Goal: Task Accomplishment & Management: Manage account settings

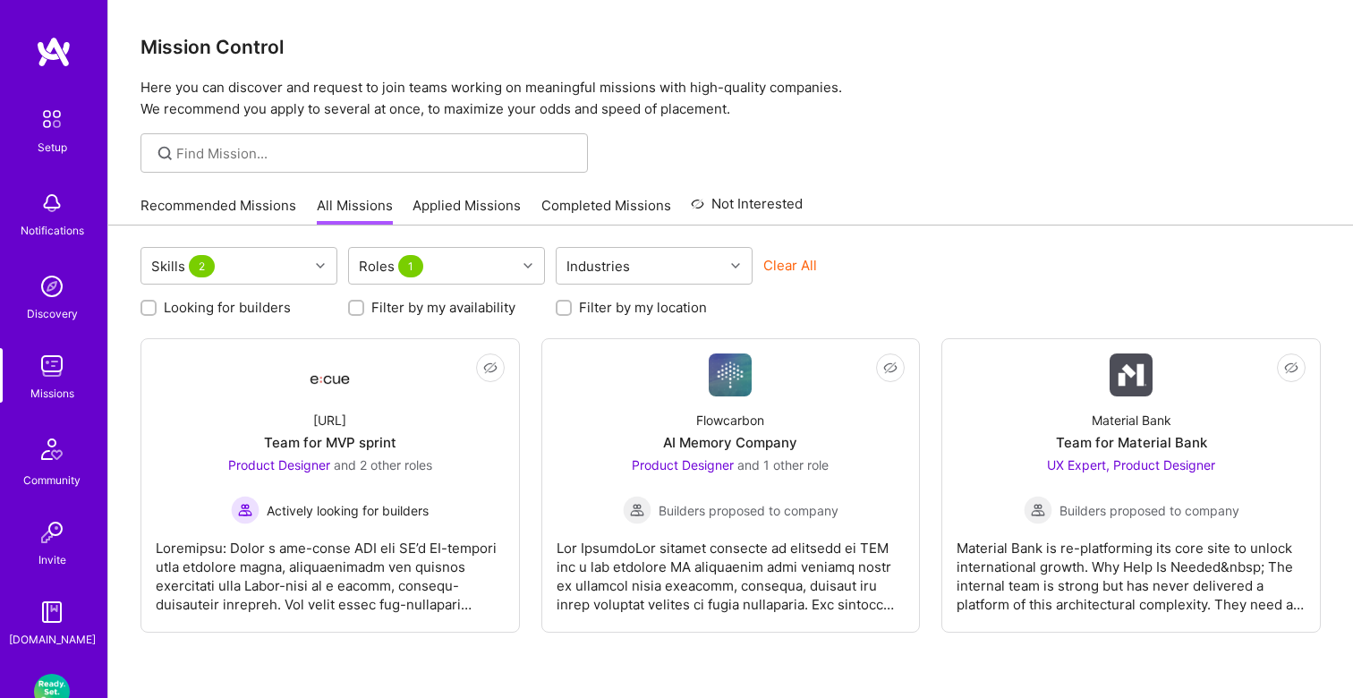
scroll to position [58, 0]
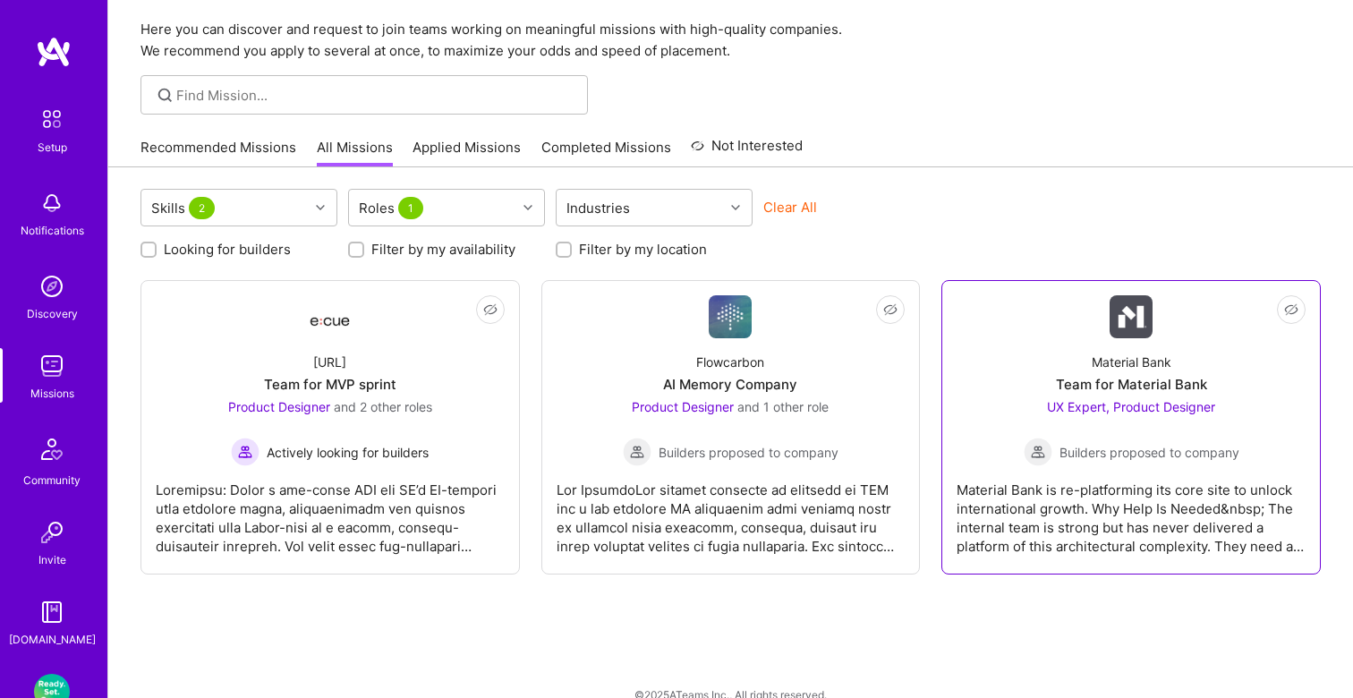
click at [1109, 504] on div "Material Bank is re-platforming its core site to unlock international growth. W…" at bounding box center [1130, 510] width 349 height 89
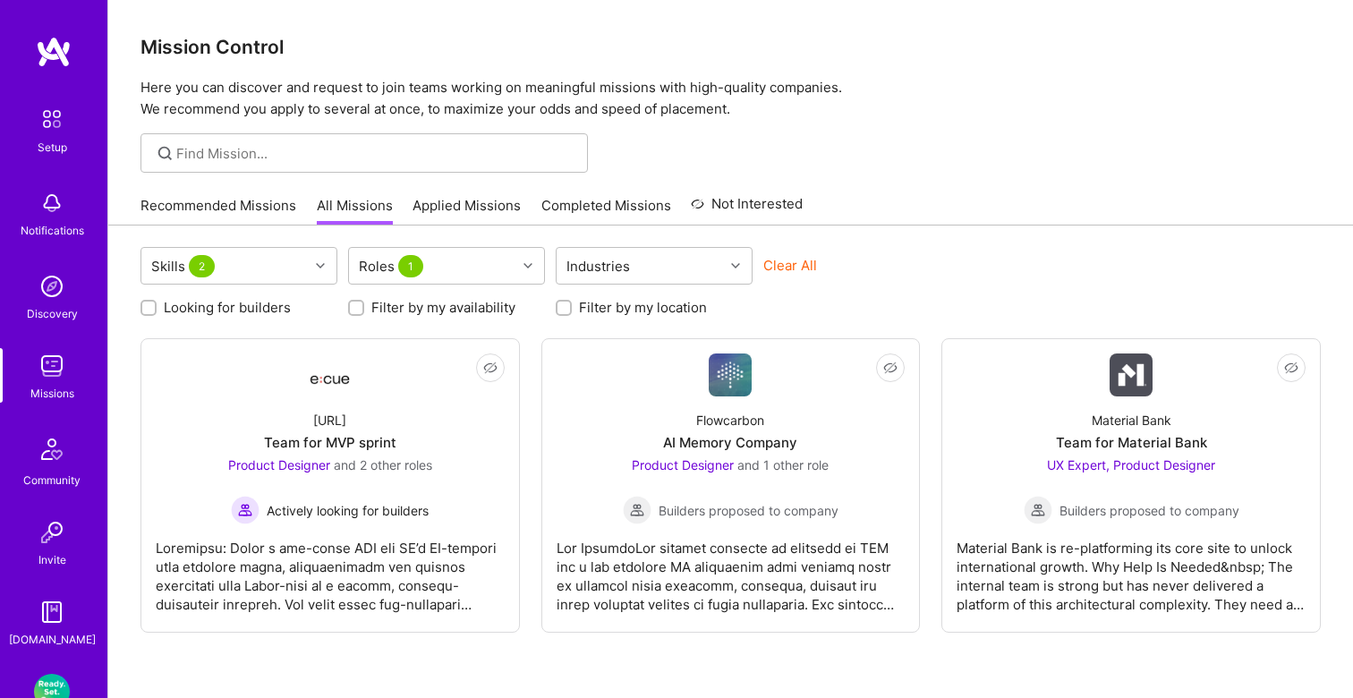
scroll to position [58, 0]
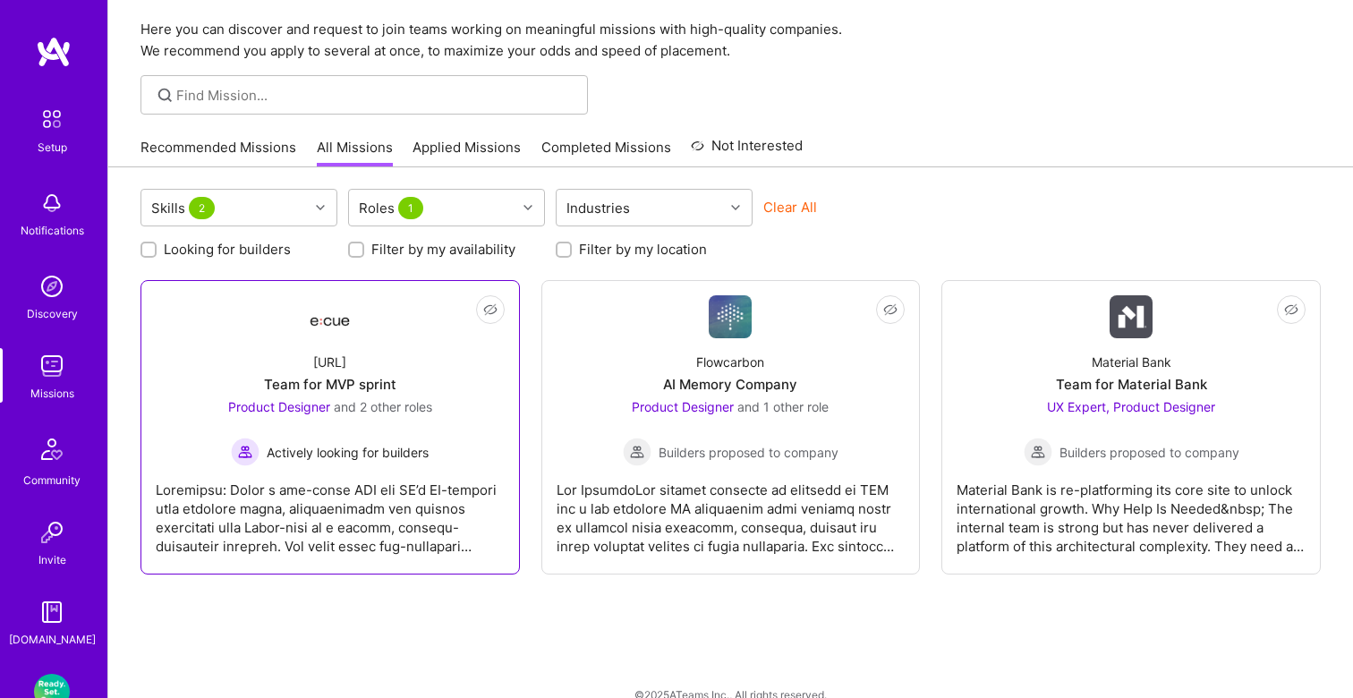
click at [402, 454] on span "Actively looking for builders" at bounding box center [348, 452] width 162 height 19
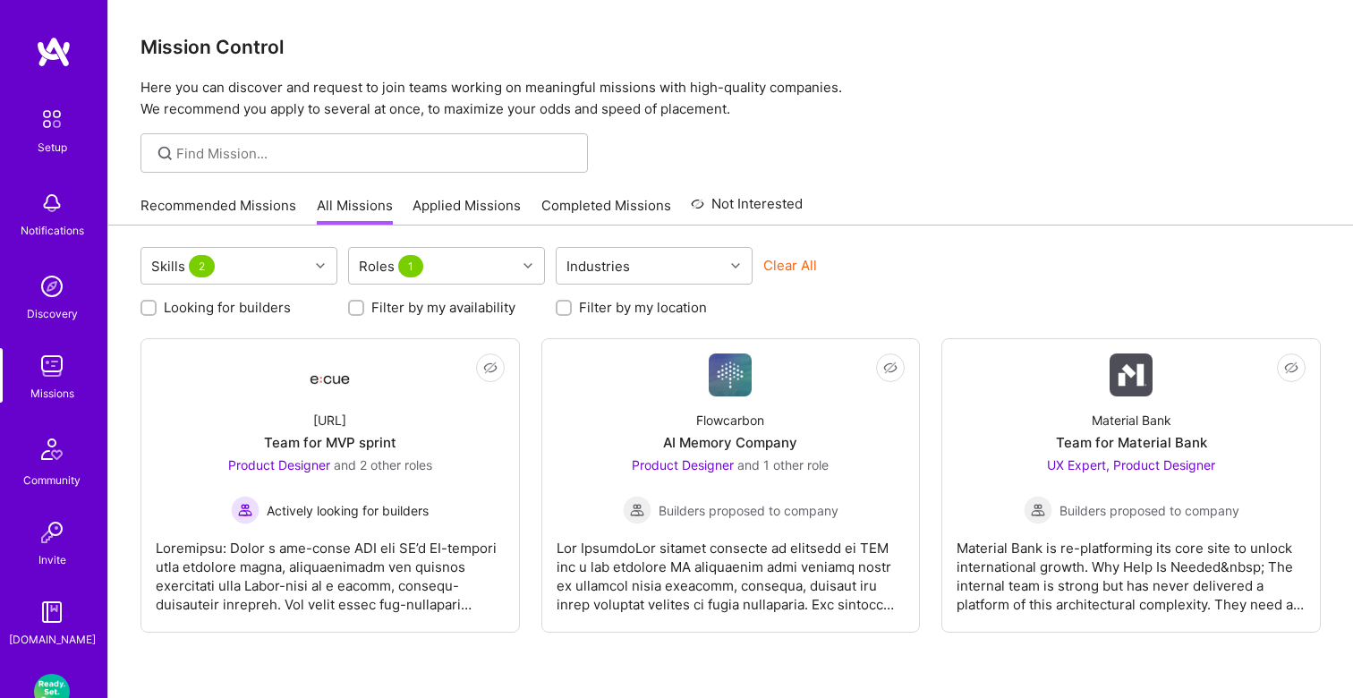
scroll to position [58, 0]
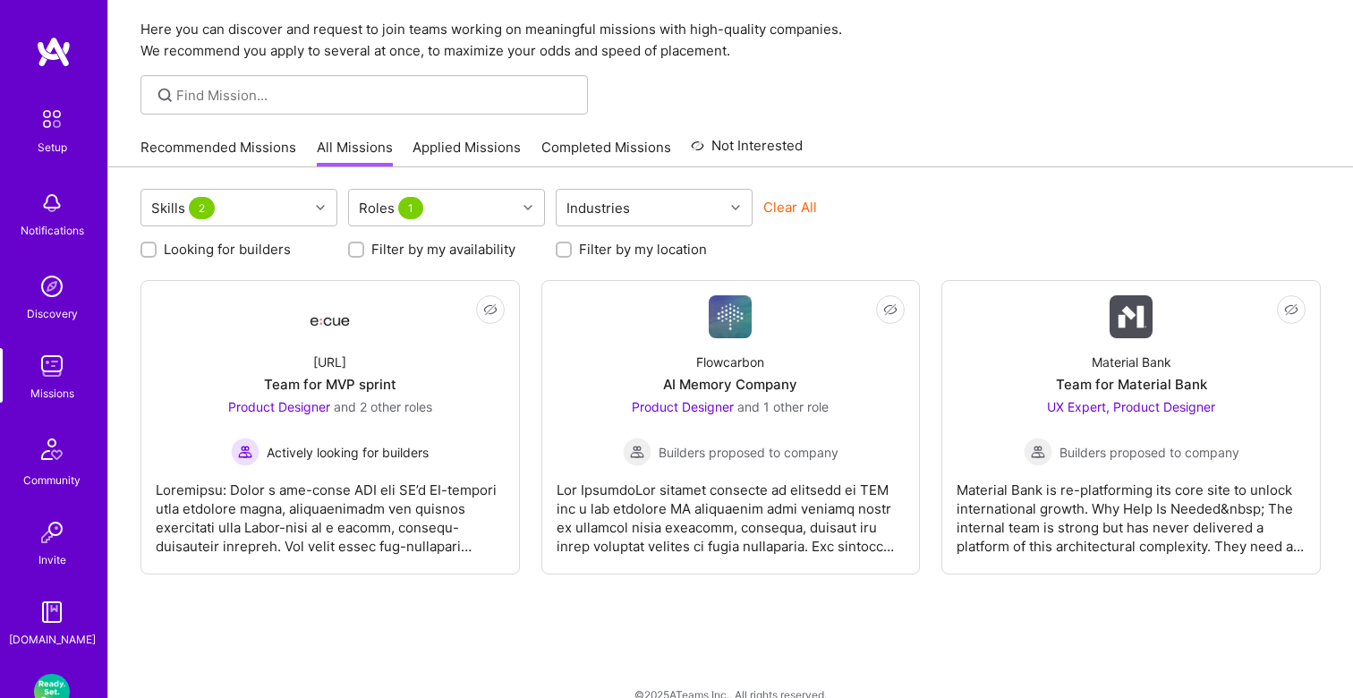
click at [463, 149] on link "Applied Missions" at bounding box center [466, 153] width 108 height 30
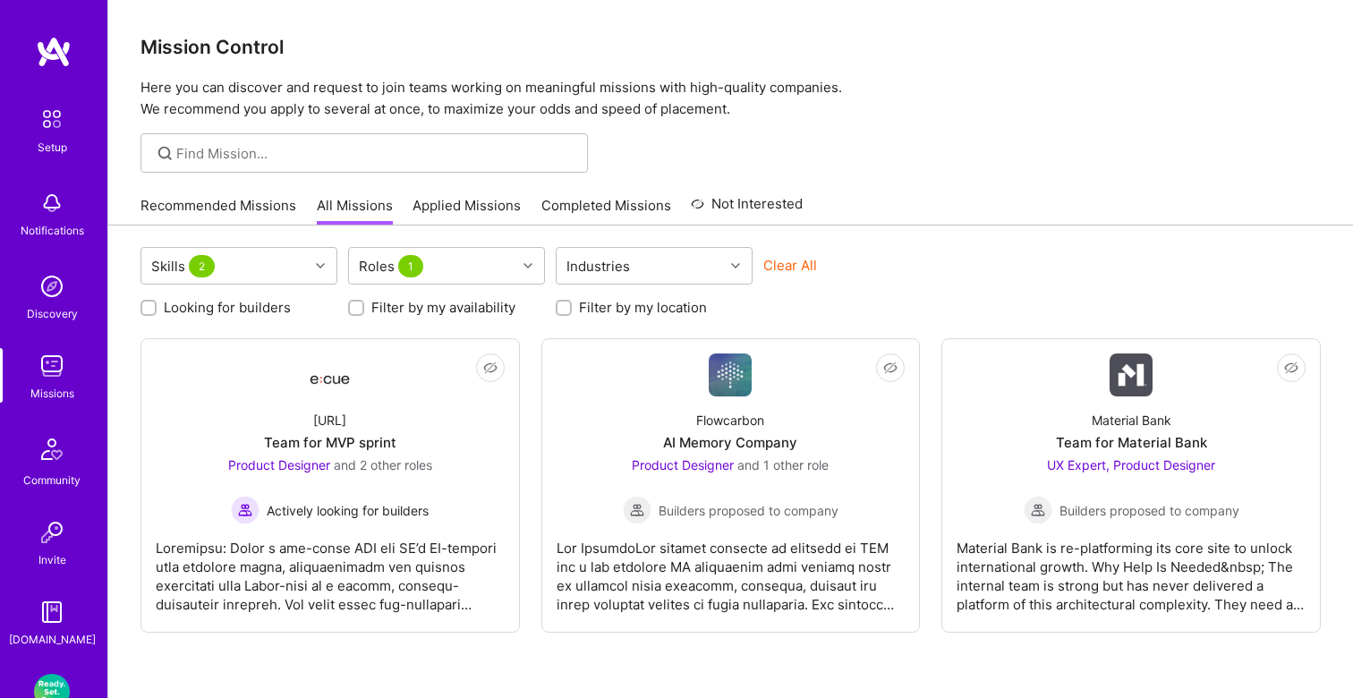
scroll to position [58, 0]
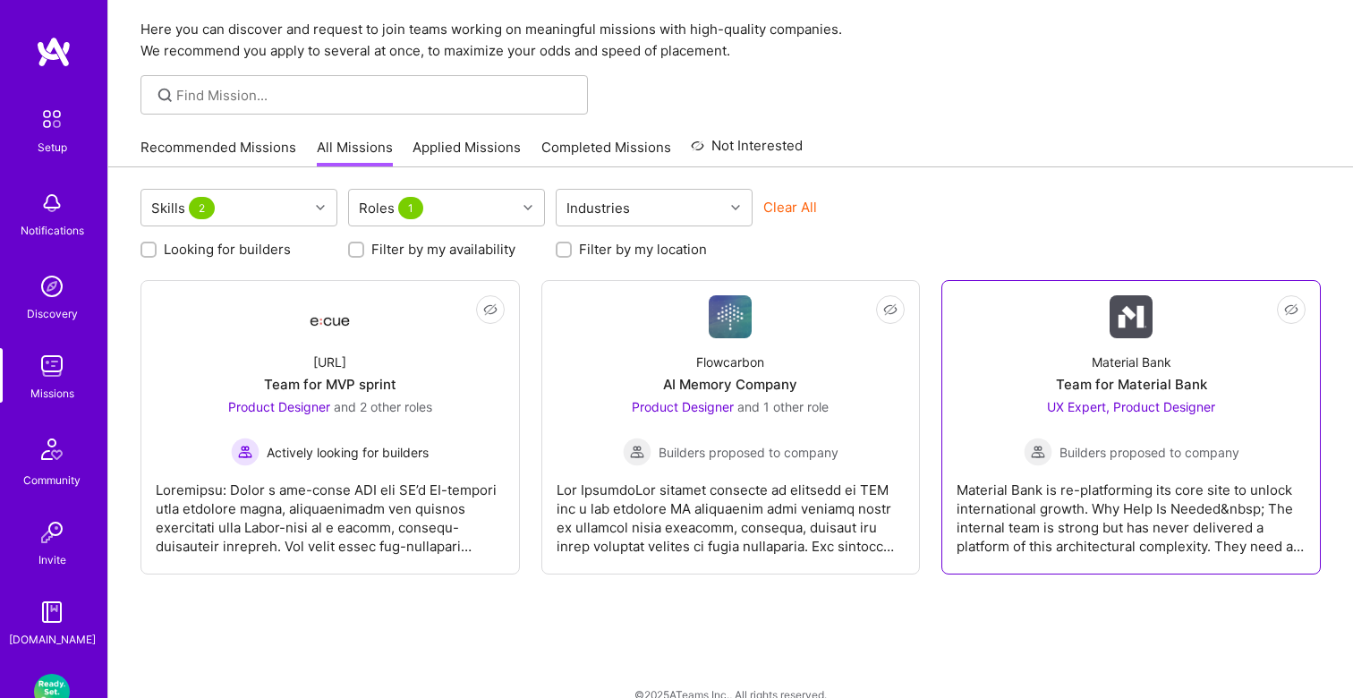
click at [983, 364] on div "Material Bank Team for Material Bank UX Expert, Product Designer Builders propo…" at bounding box center [1130, 402] width 349 height 128
